Goal: Task Accomplishment & Management: Manage account settings

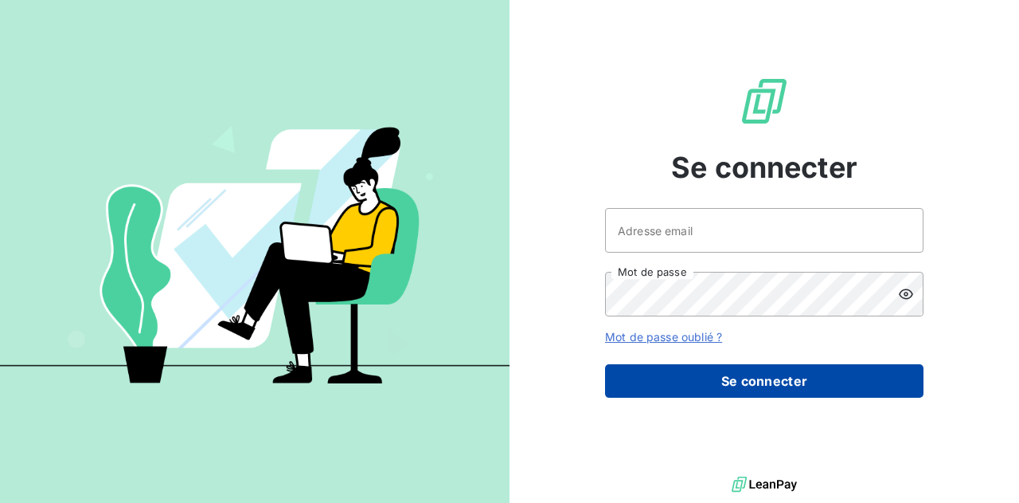
click at [841, 375] on button "Se connecter" at bounding box center [764, 380] width 319 height 33
click at [785, 386] on button "Se connecter" at bounding box center [764, 380] width 319 height 33
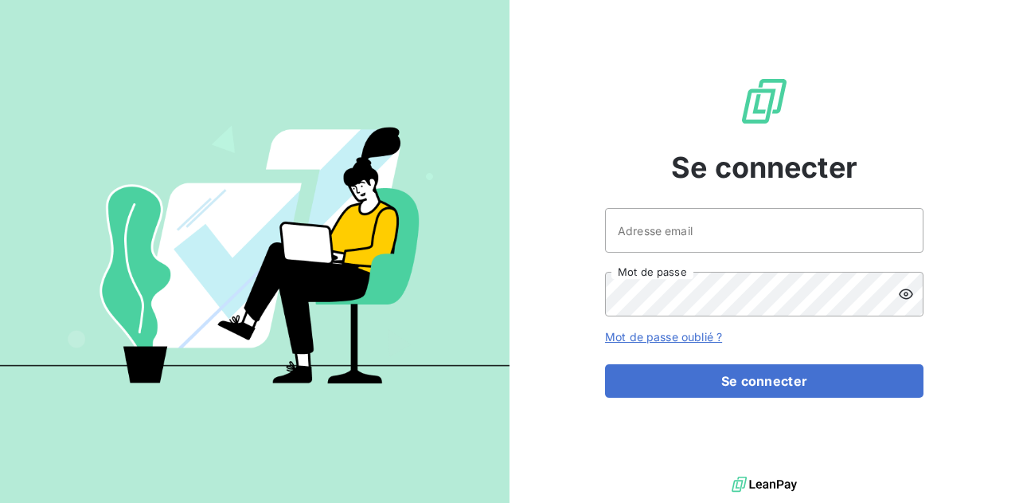
click at [906, 295] on icon at bounding box center [906, 293] width 14 height 10
click at [908, 294] on icon at bounding box center [906, 293] width 14 height 11
click at [909, 295] on icon at bounding box center [906, 294] width 16 height 16
click at [717, 335] on link "Mot de passe oublié ?" at bounding box center [663, 337] width 117 height 14
